Goal: Transaction & Acquisition: Book appointment/travel/reservation

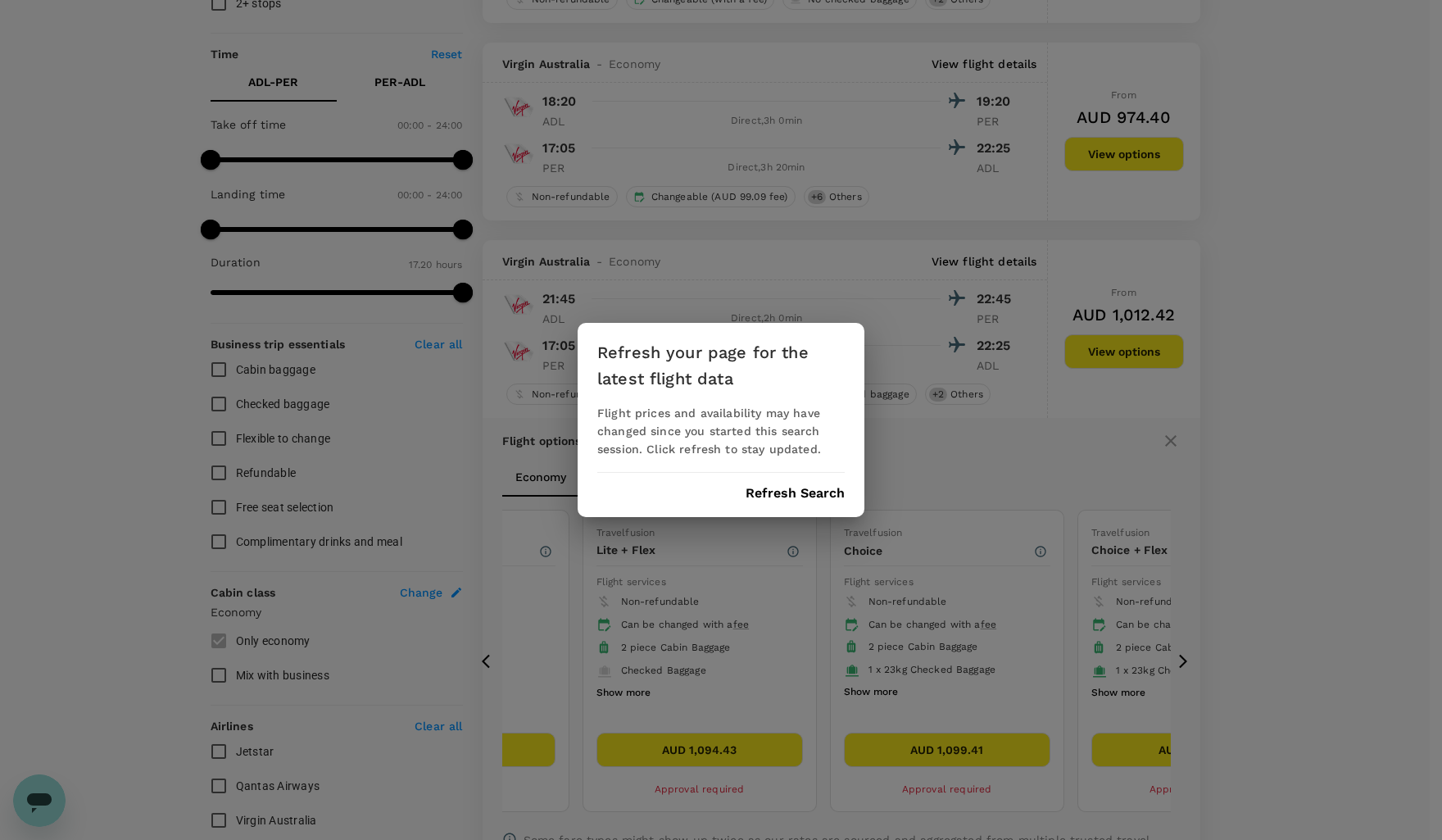
drag, startPoint x: 779, startPoint y: 495, endPoint x: 1352, endPoint y: 481, distance: 573.2
click at [779, 495] on button "Refresh Search" at bounding box center [796, 493] width 99 height 14
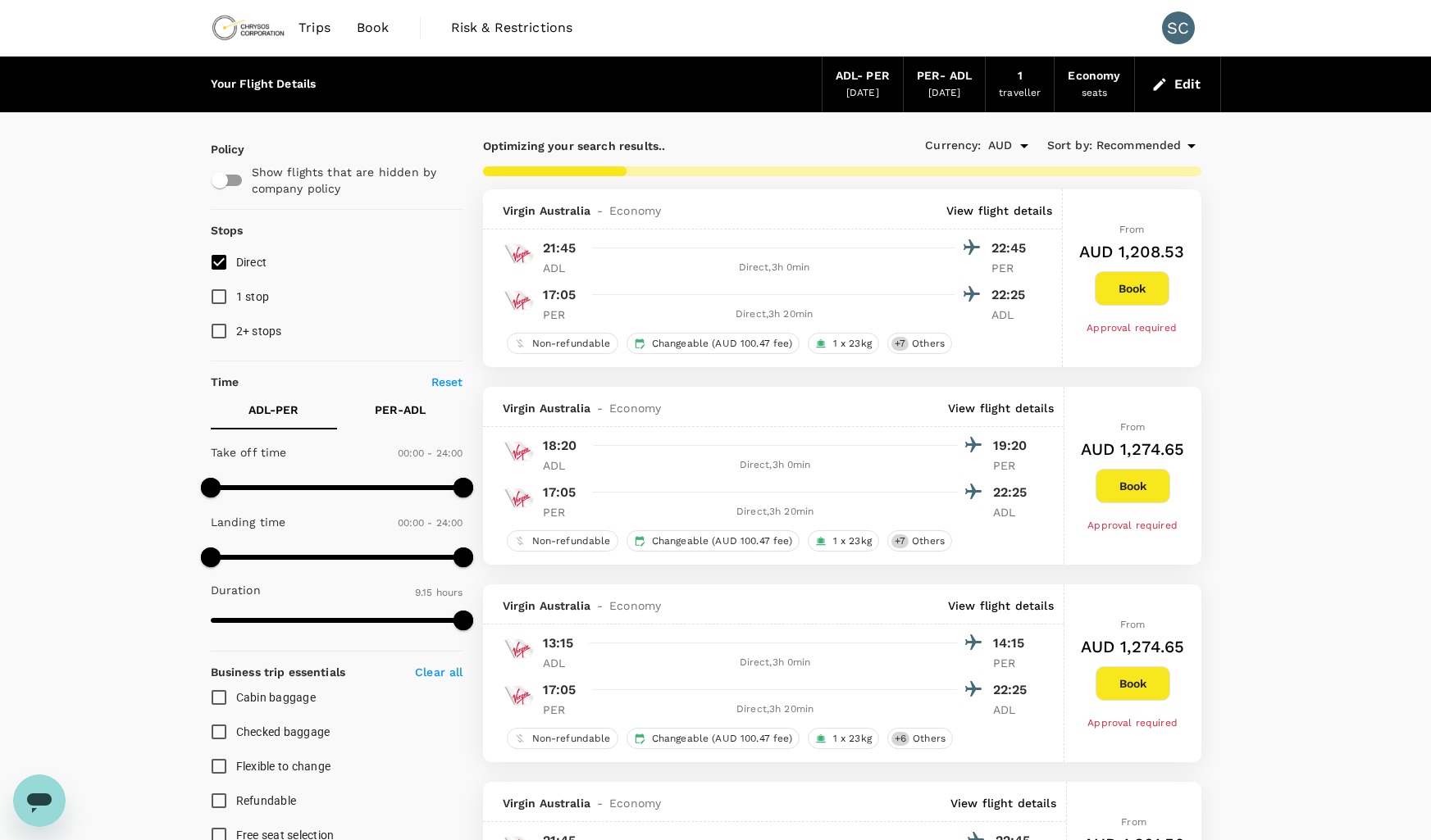
type input "1040"
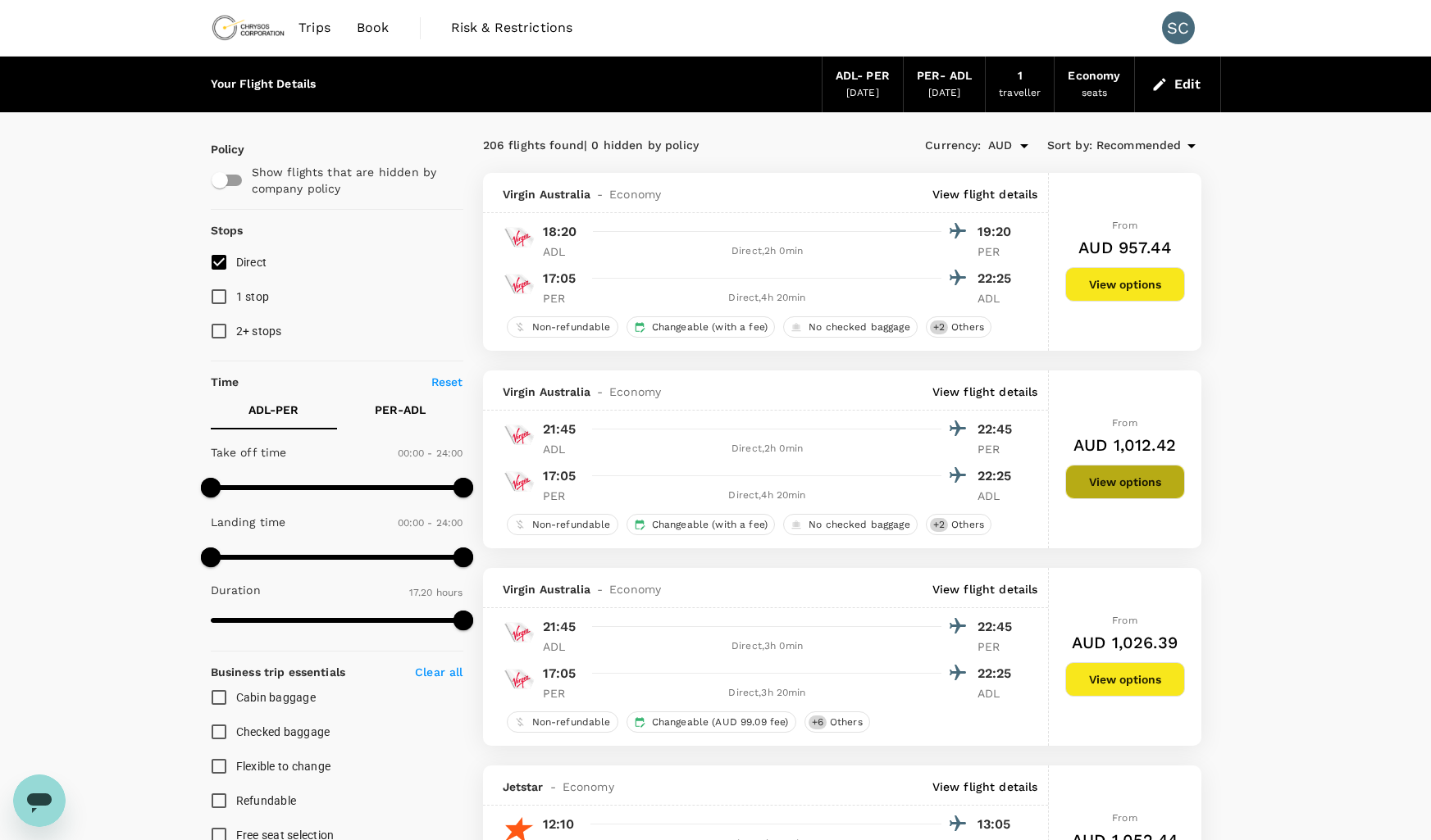
click at [1117, 476] on button "View options" at bounding box center [1124, 482] width 120 height 34
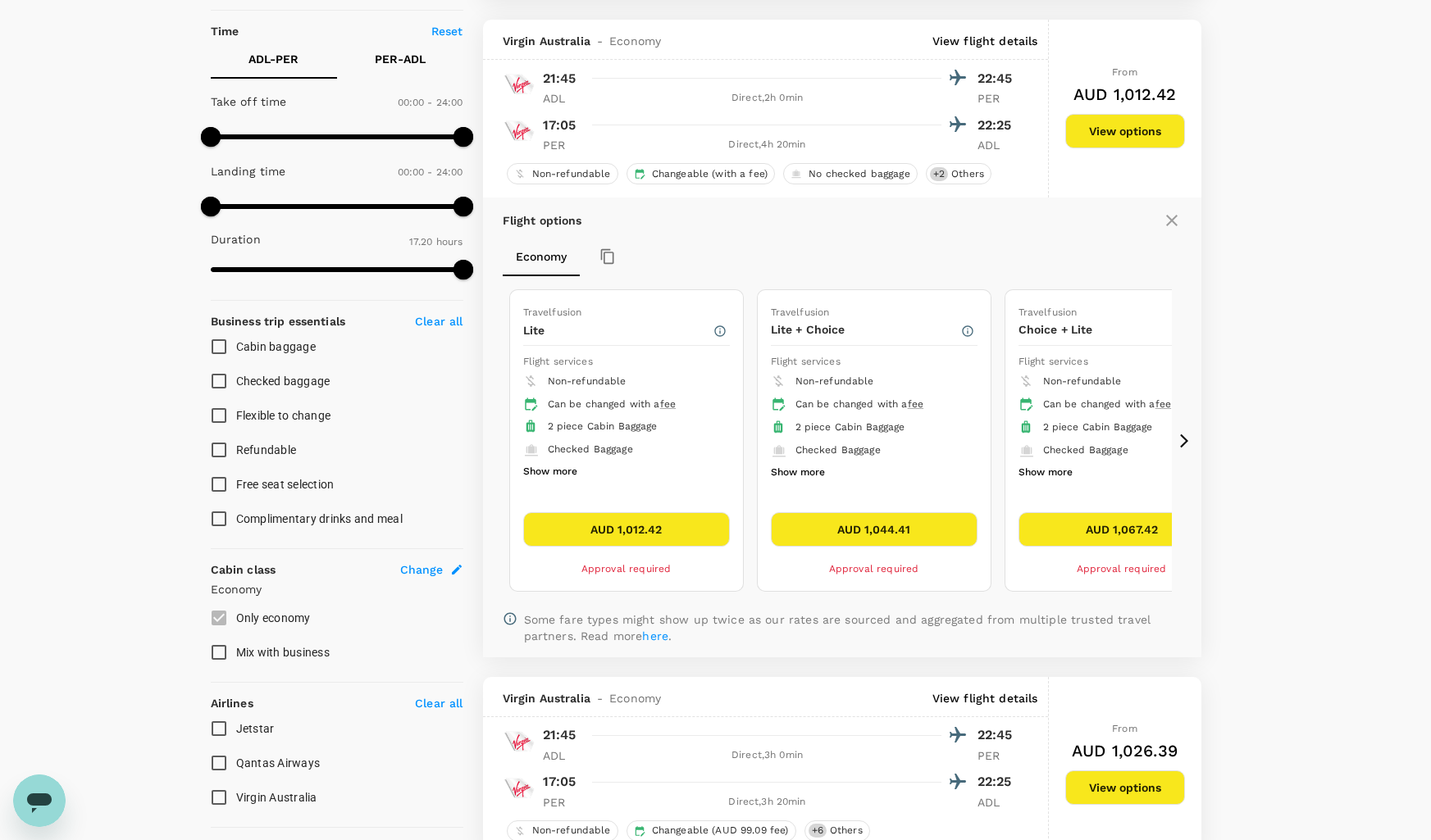
scroll to position [370, 0]
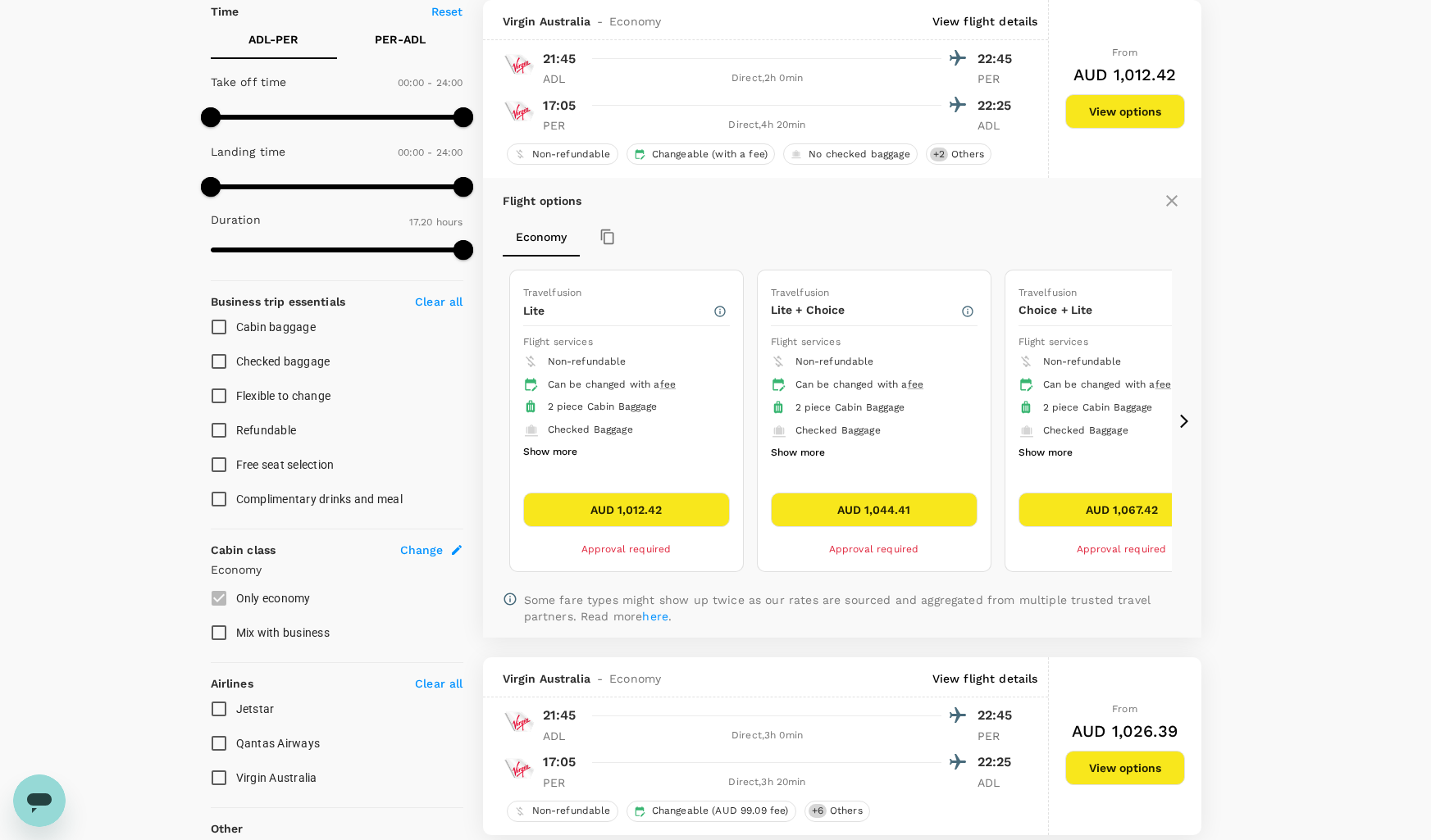
click at [1188, 421] on icon at bounding box center [1184, 420] width 8 height 14
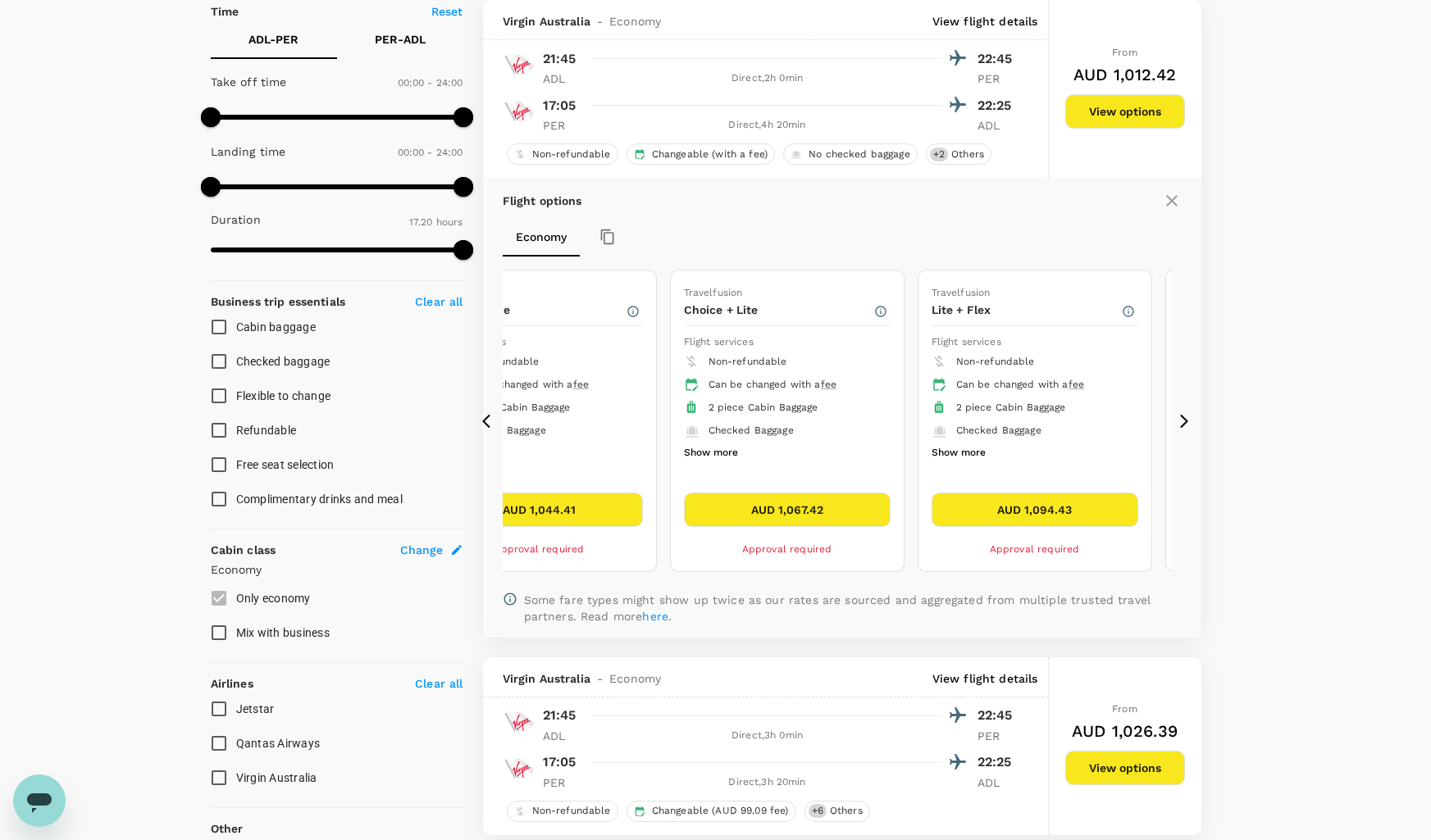
click at [1188, 421] on icon at bounding box center [1184, 420] width 8 height 14
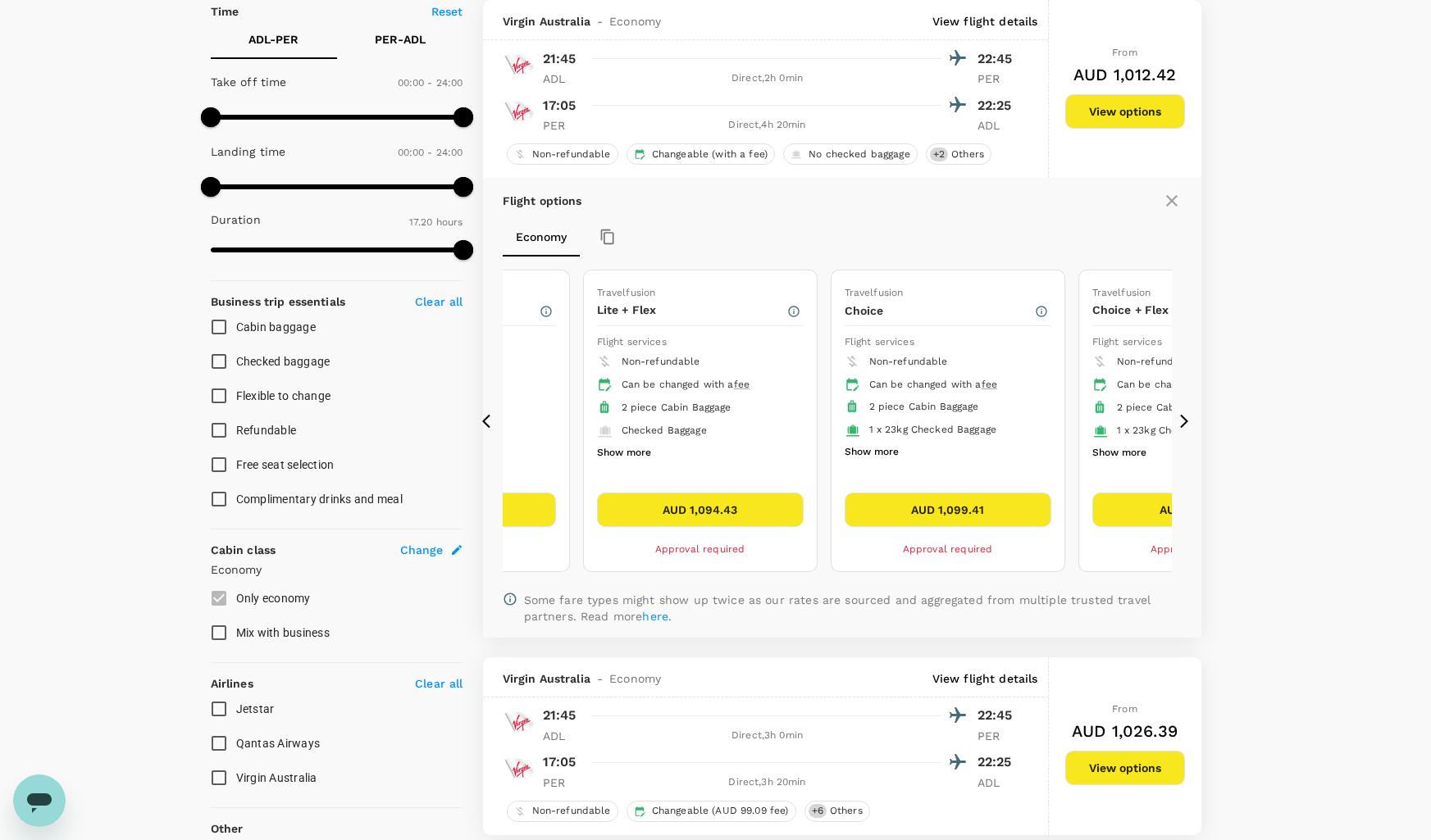
click at [885, 510] on button "AUD 1,099.41" at bounding box center [948, 510] width 206 height 34
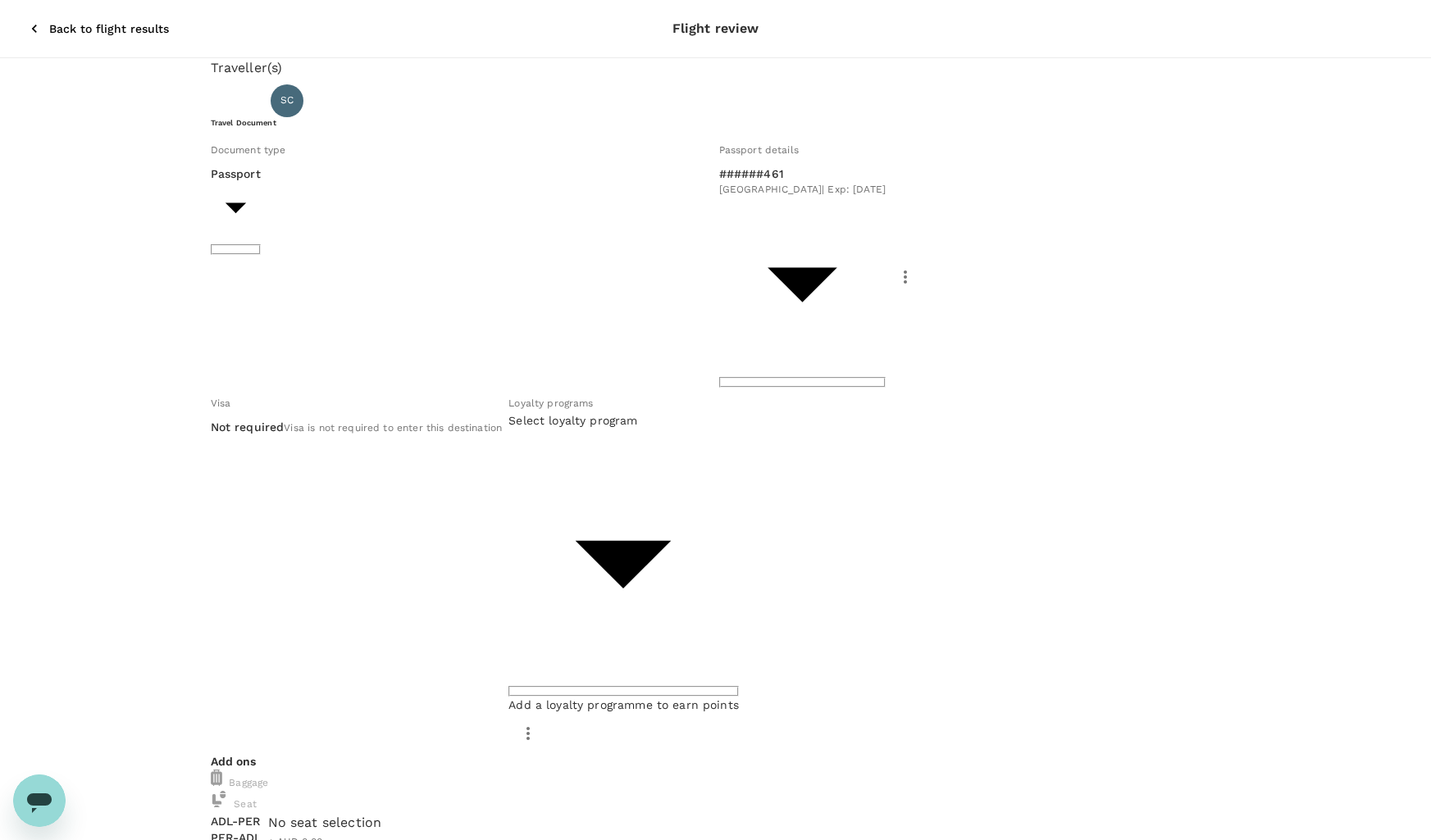
click at [96, 339] on div "Traveller(s) Traveller 1 : SC [PERSON_NAME] Travel Document Document type Passp…" at bounding box center [715, 772] width 1431 height 1429
click at [808, 310] on body "Back to flight results Flight review Traveller(s) Traveller 1 : SC [PERSON_NAME…" at bounding box center [715, 765] width 1431 height 1531
click at [801, 313] on div at bounding box center [721, 420] width 1443 height 840
click at [128, 319] on div "Traveller(s) Traveller 1 : SC [PERSON_NAME] Travel Document Document type Passp…" at bounding box center [715, 772] width 1431 height 1429
click at [1322, 364] on div "Traveller(s) Traveller 1 : SC [PERSON_NAME] Travel Document Document type Passp…" at bounding box center [715, 772] width 1431 height 1429
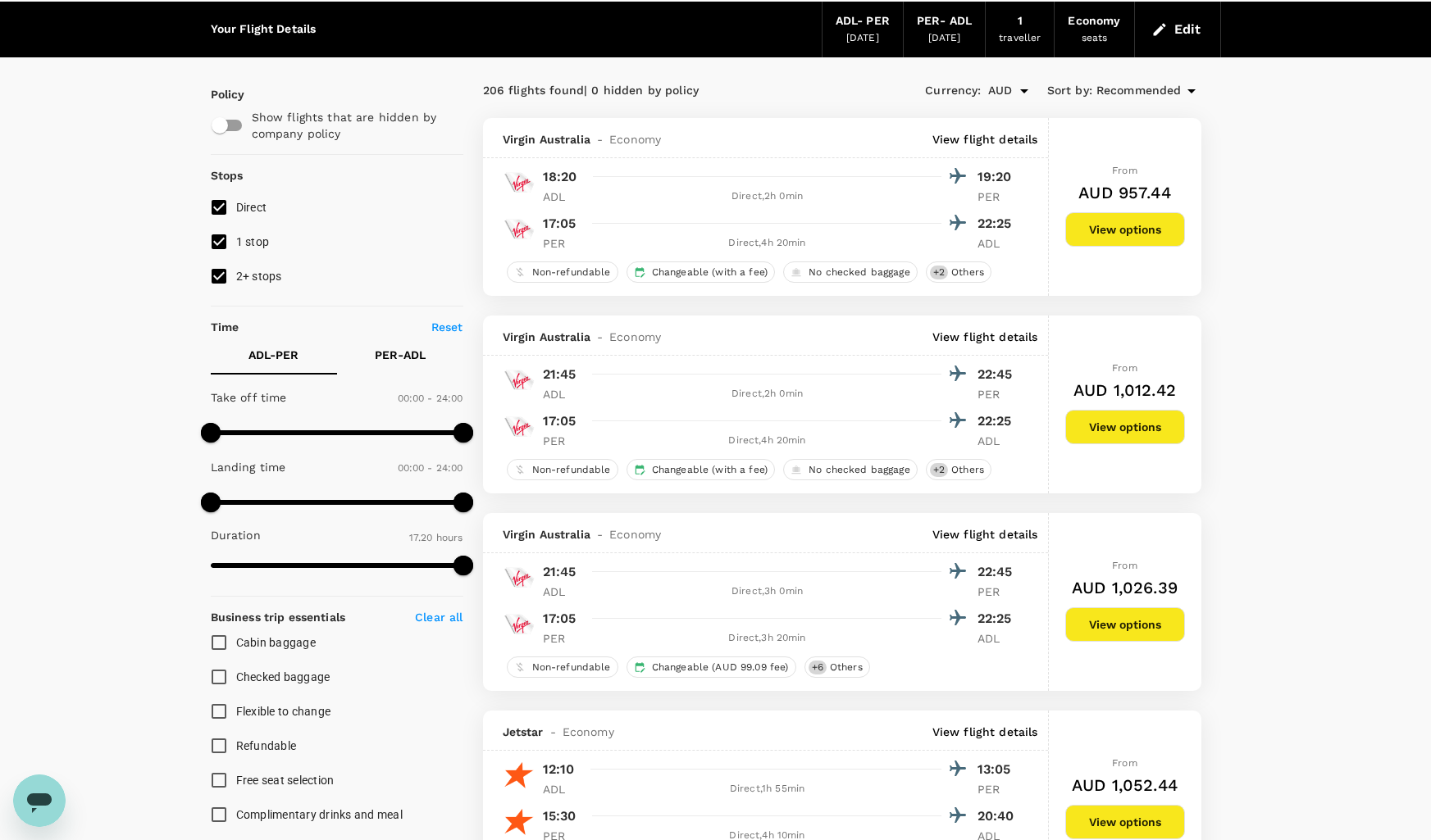
scroll to position [82, 0]
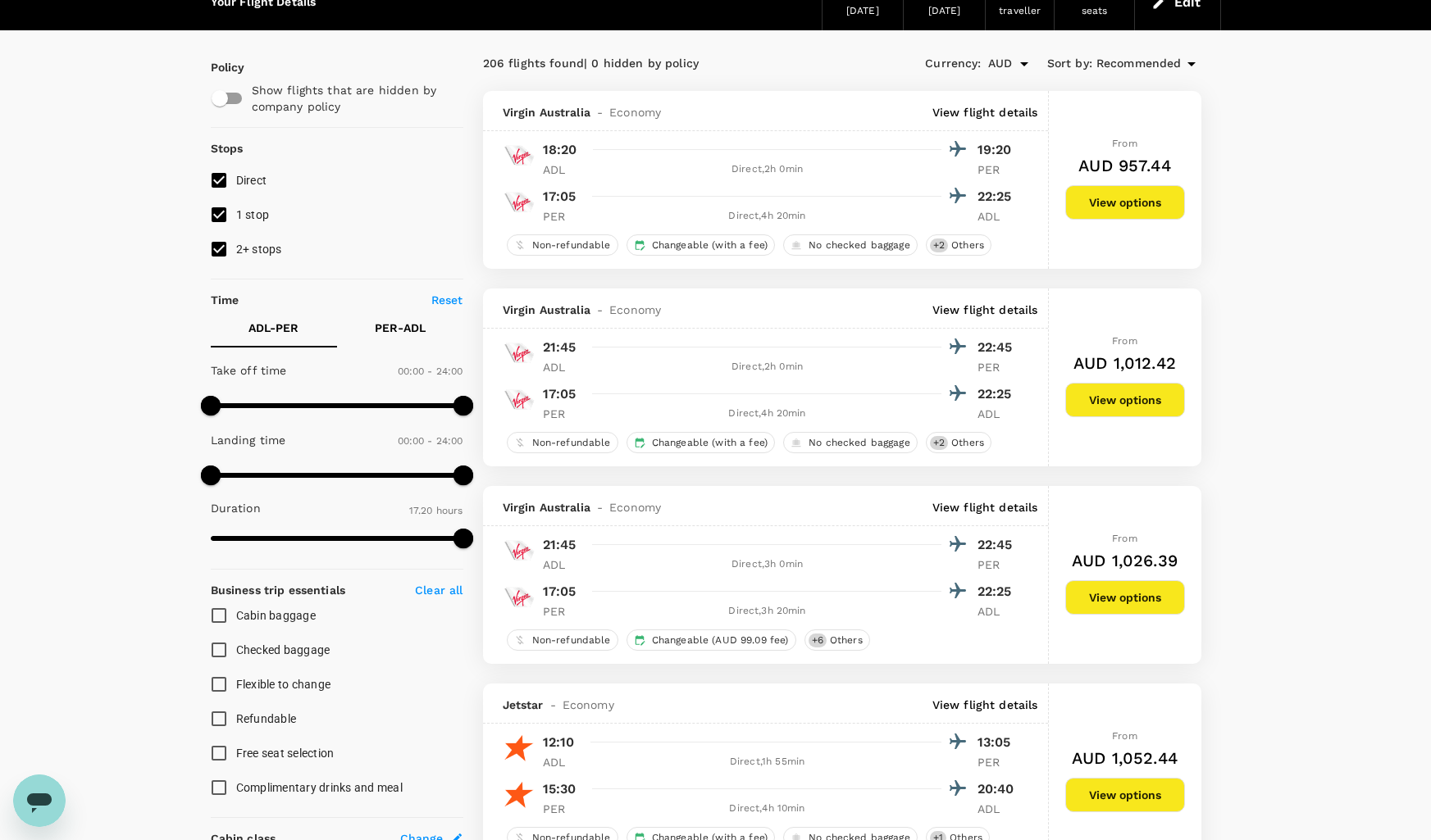
click at [1116, 402] on button "View options" at bounding box center [1124, 400] width 120 height 34
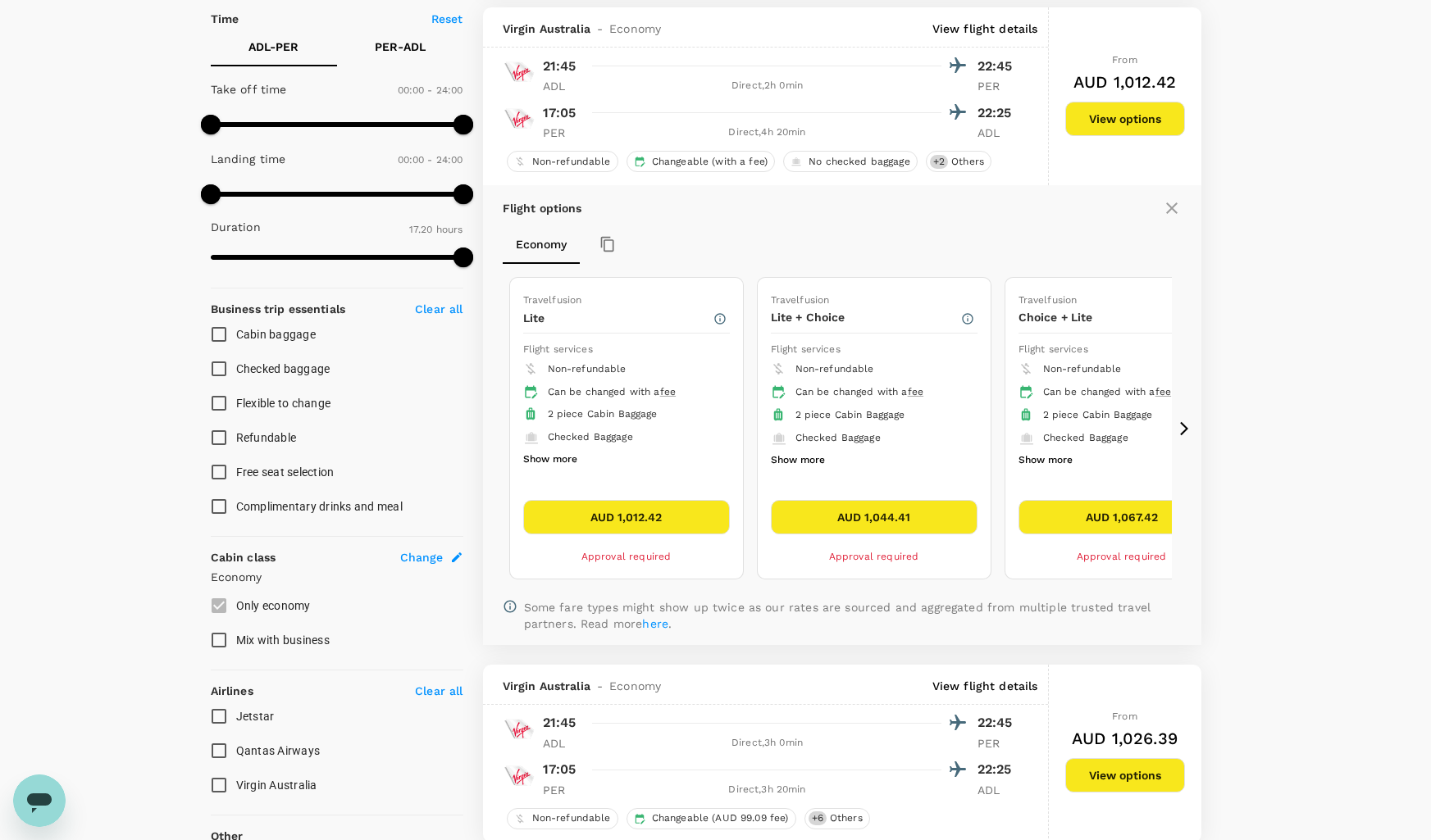
scroll to position [370, 0]
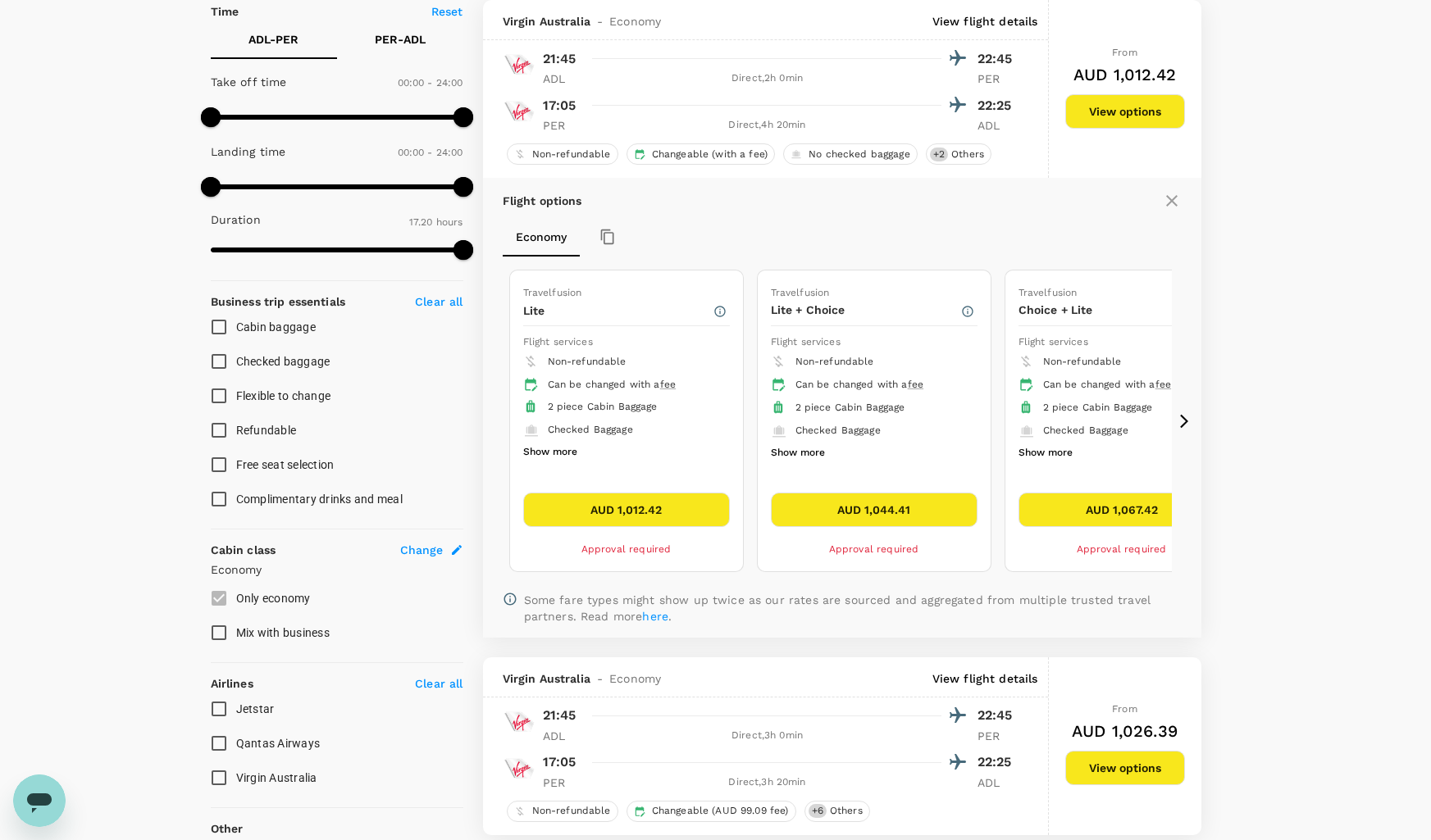
click at [1186, 421] on icon at bounding box center [1184, 420] width 8 height 14
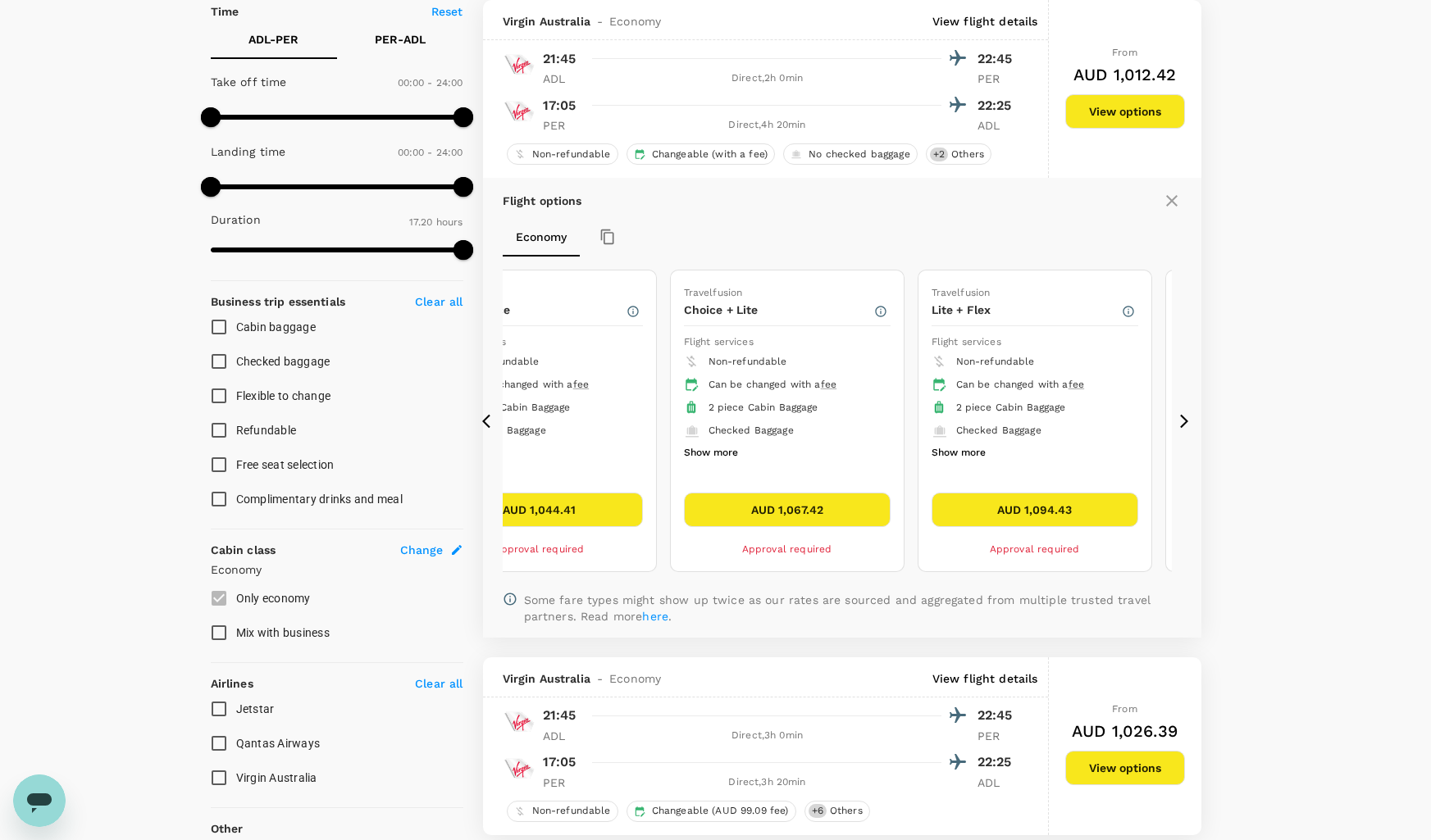
click at [1189, 417] on icon at bounding box center [1184, 421] width 16 height 16
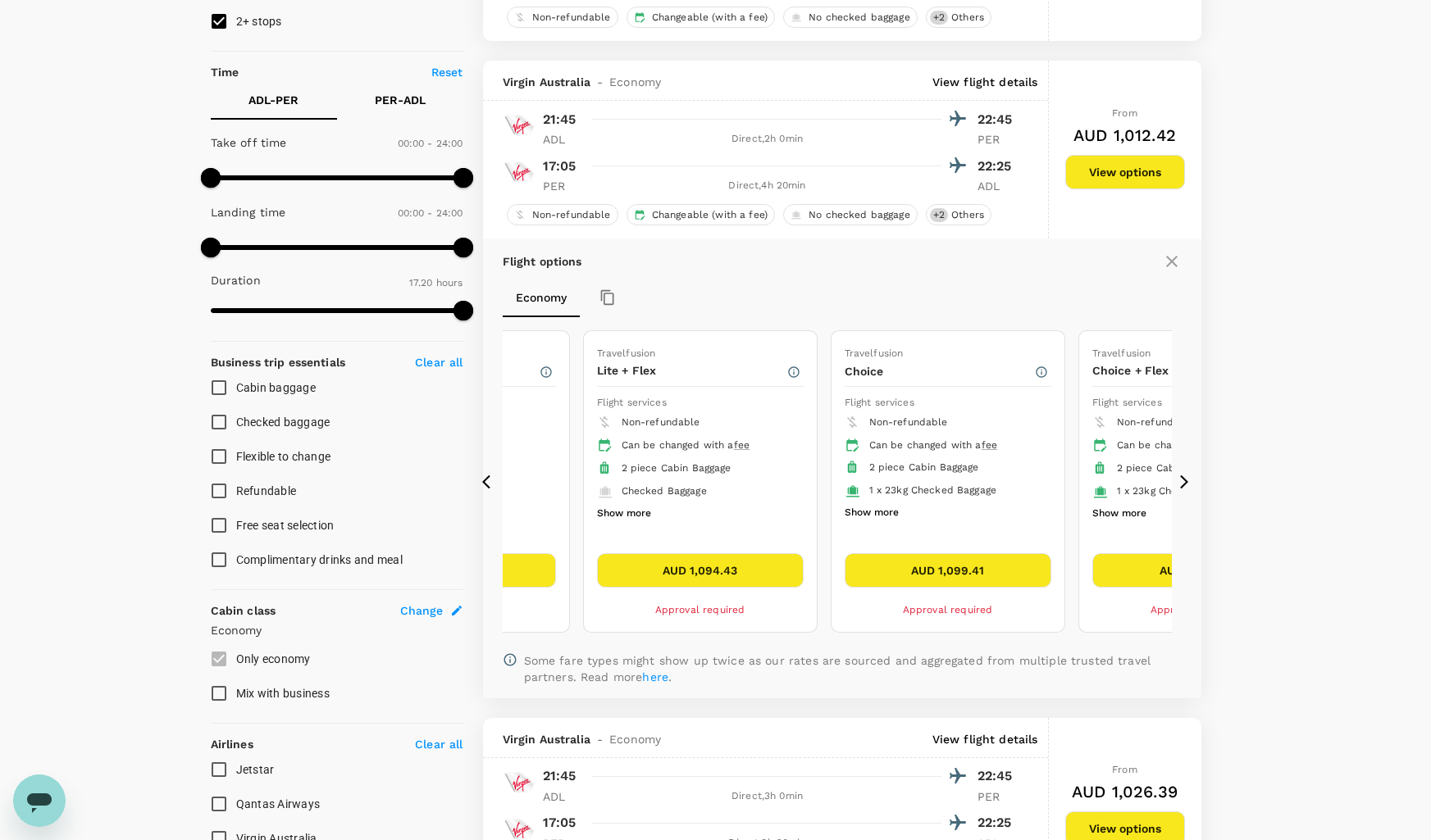
scroll to position [328, 0]
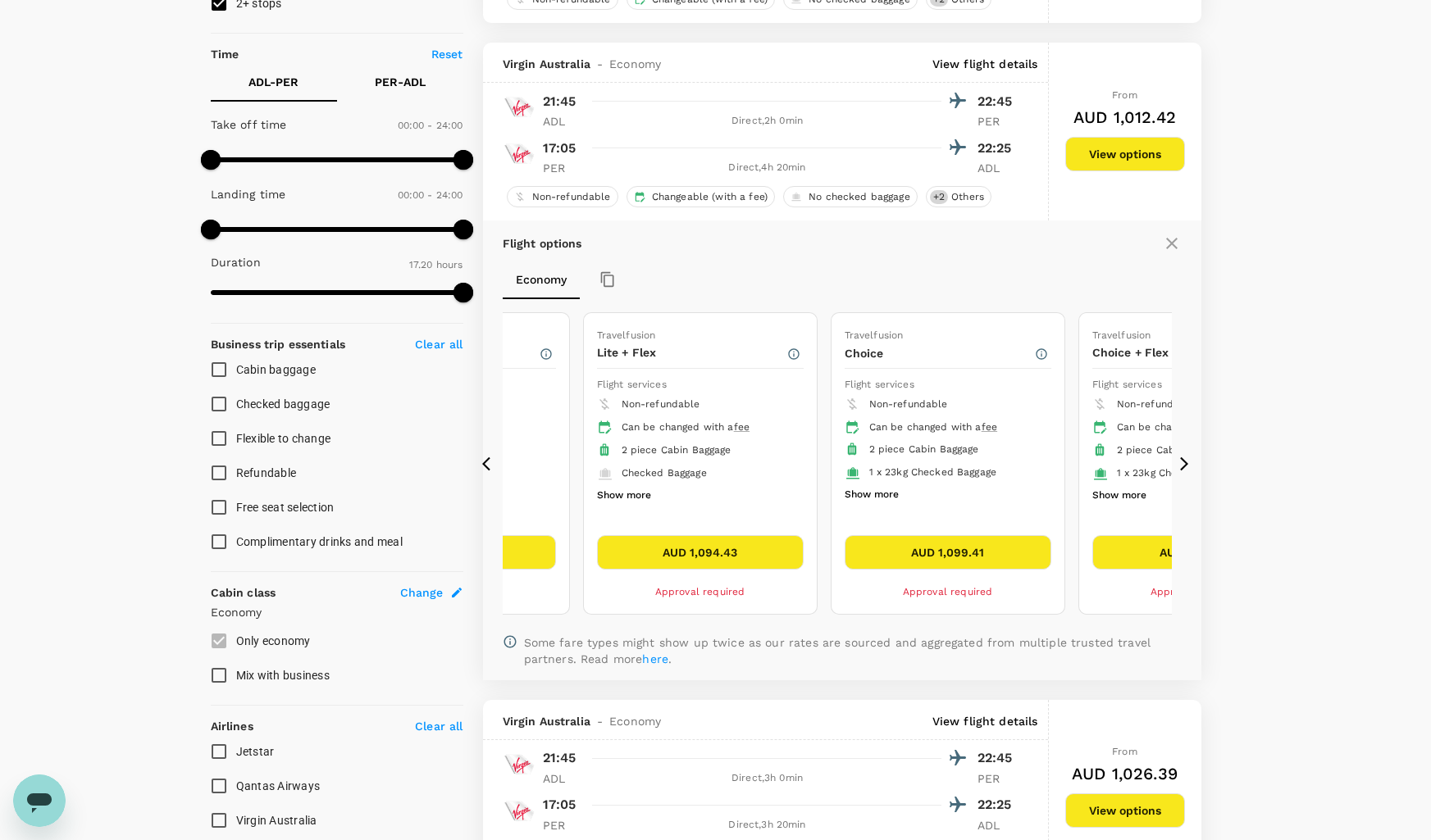
click at [915, 558] on button "AUD 1,099.41" at bounding box center [948, 552] width 206 height 34
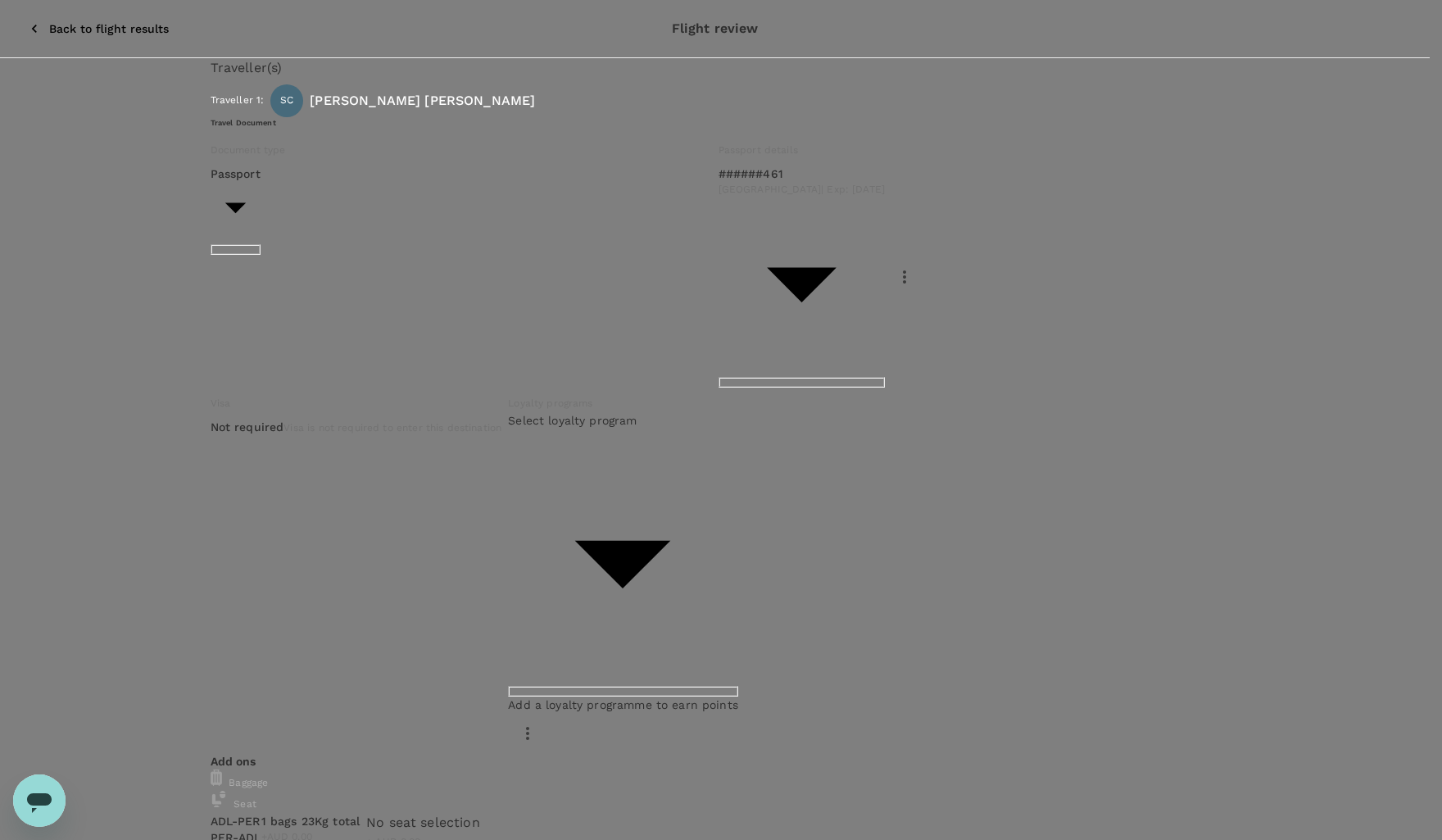
type input "9c4289b1-14a3-4119-8736-521306e5ca8f"
type textarea "GEN2 Review with operators,"
